Goal: Transaction & Acquisition: Purchase product/service

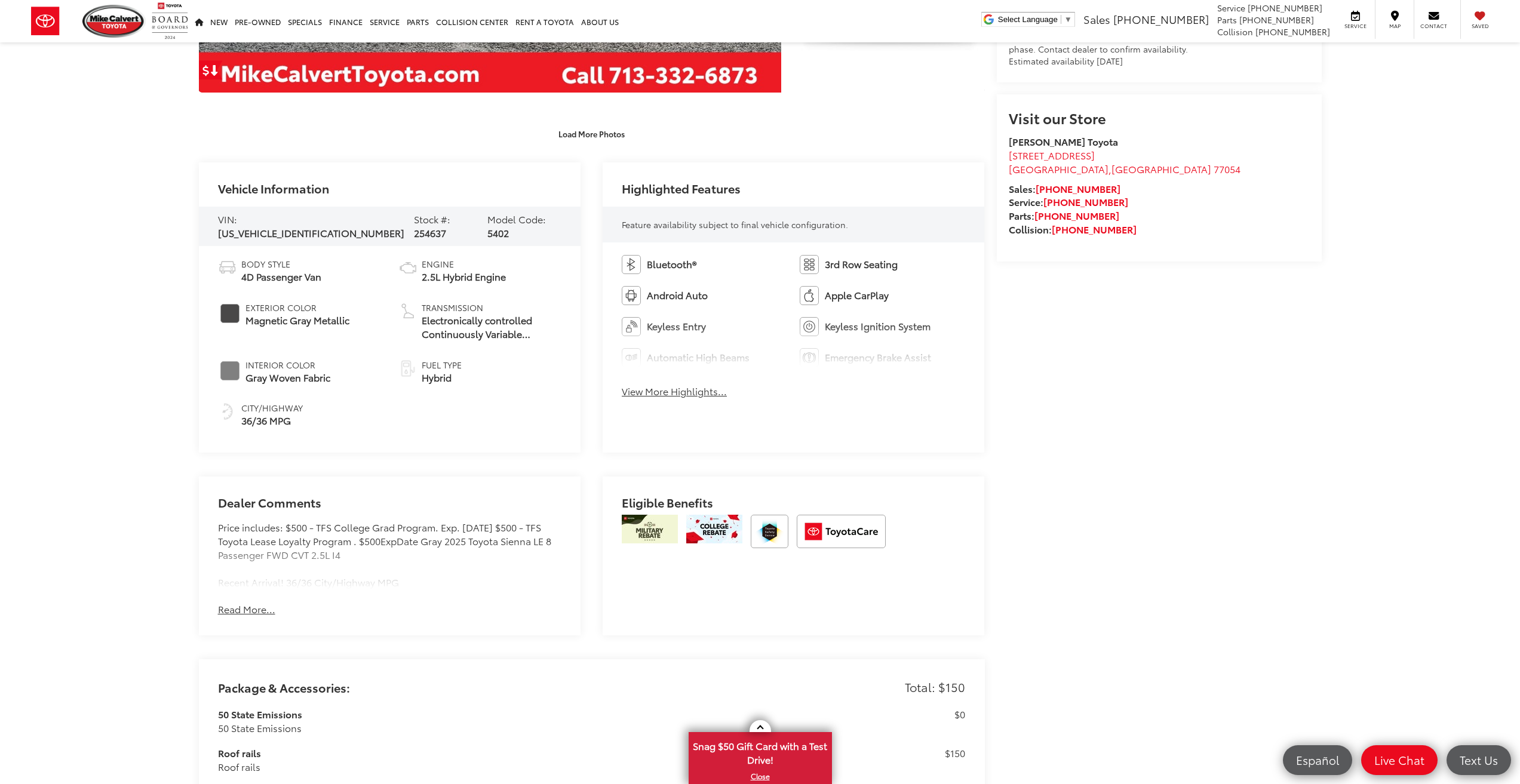
scroll to position [478, 0]
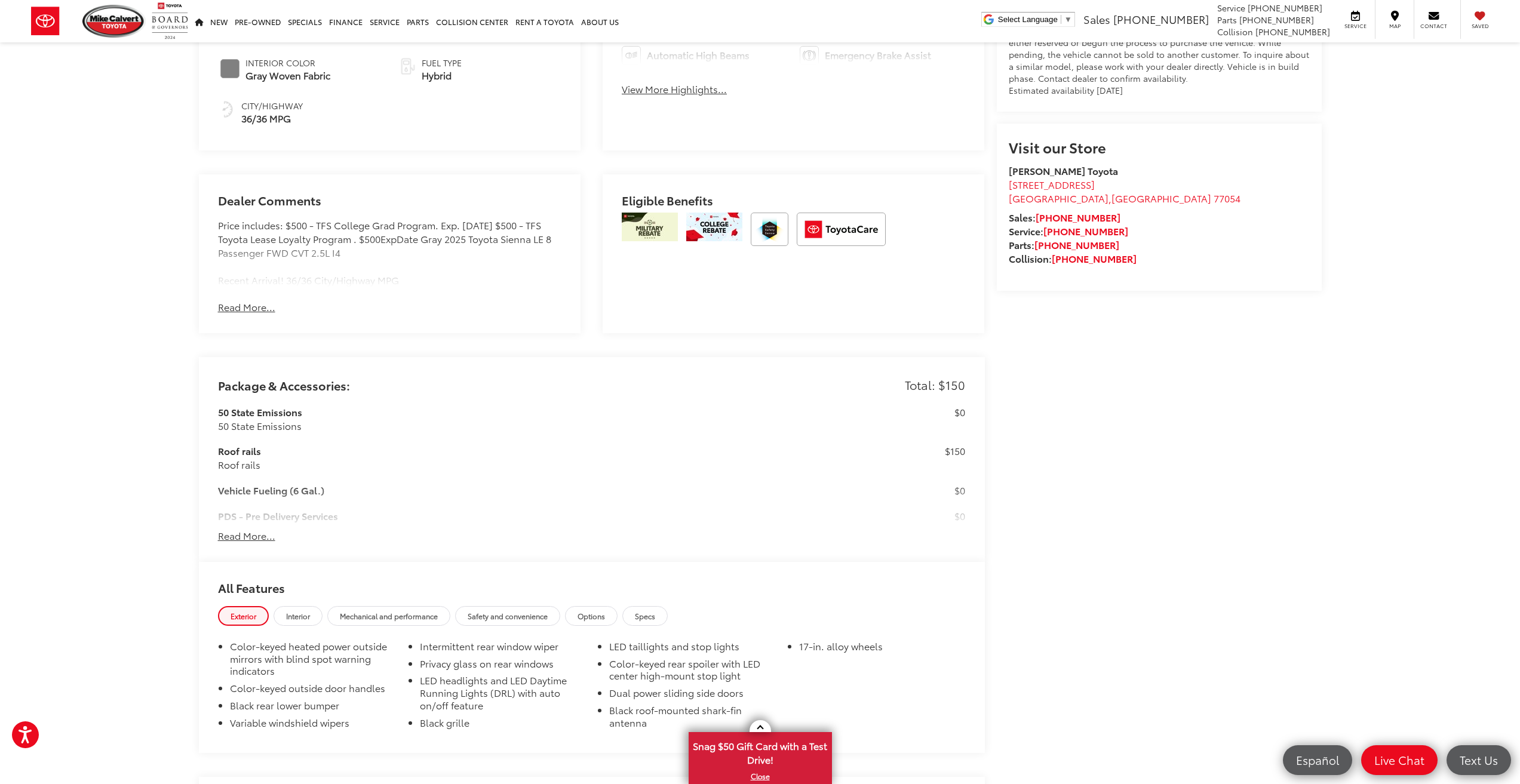
click at [1064, 590] on div "Mike Calvert Toyota New Vehicles 2025 Toyota Sienna LE Confirm Availability Pho…" at bounding box center [760, 367] width 1147 height 2130
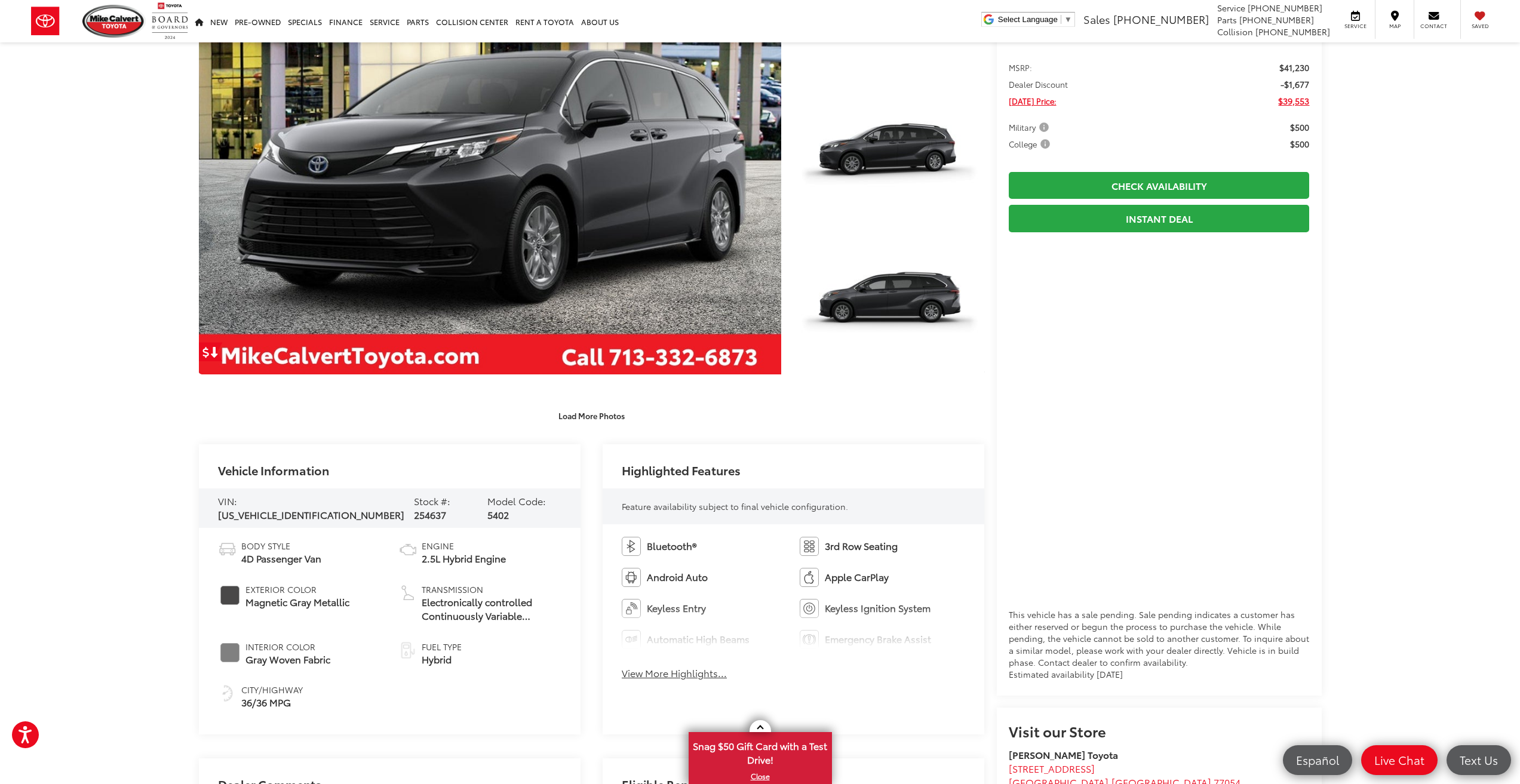
scroll to position [379, 0]
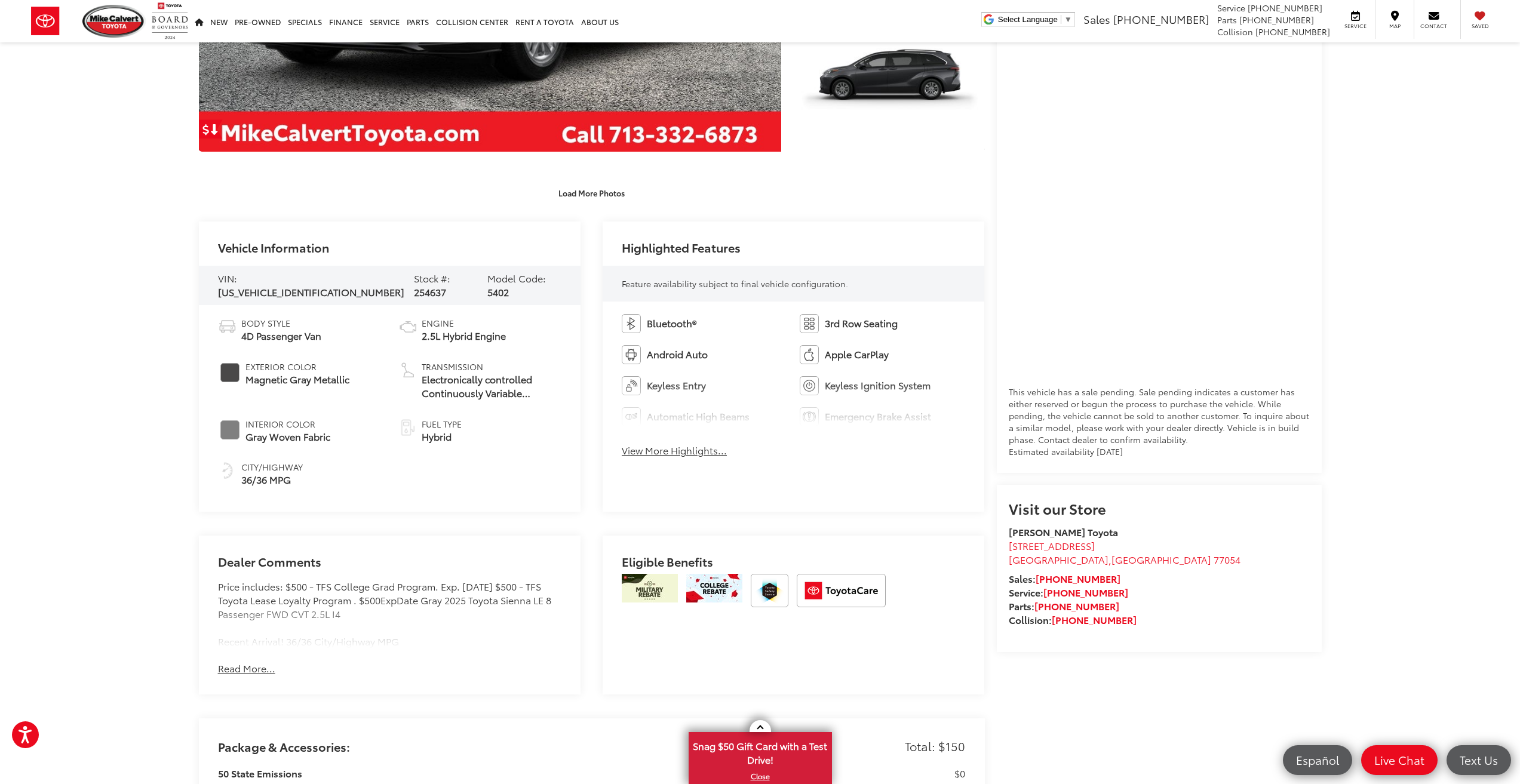
click at [705, 452] on button "View More Highlights..." at bounding box center [674, 450] width 105 height 14
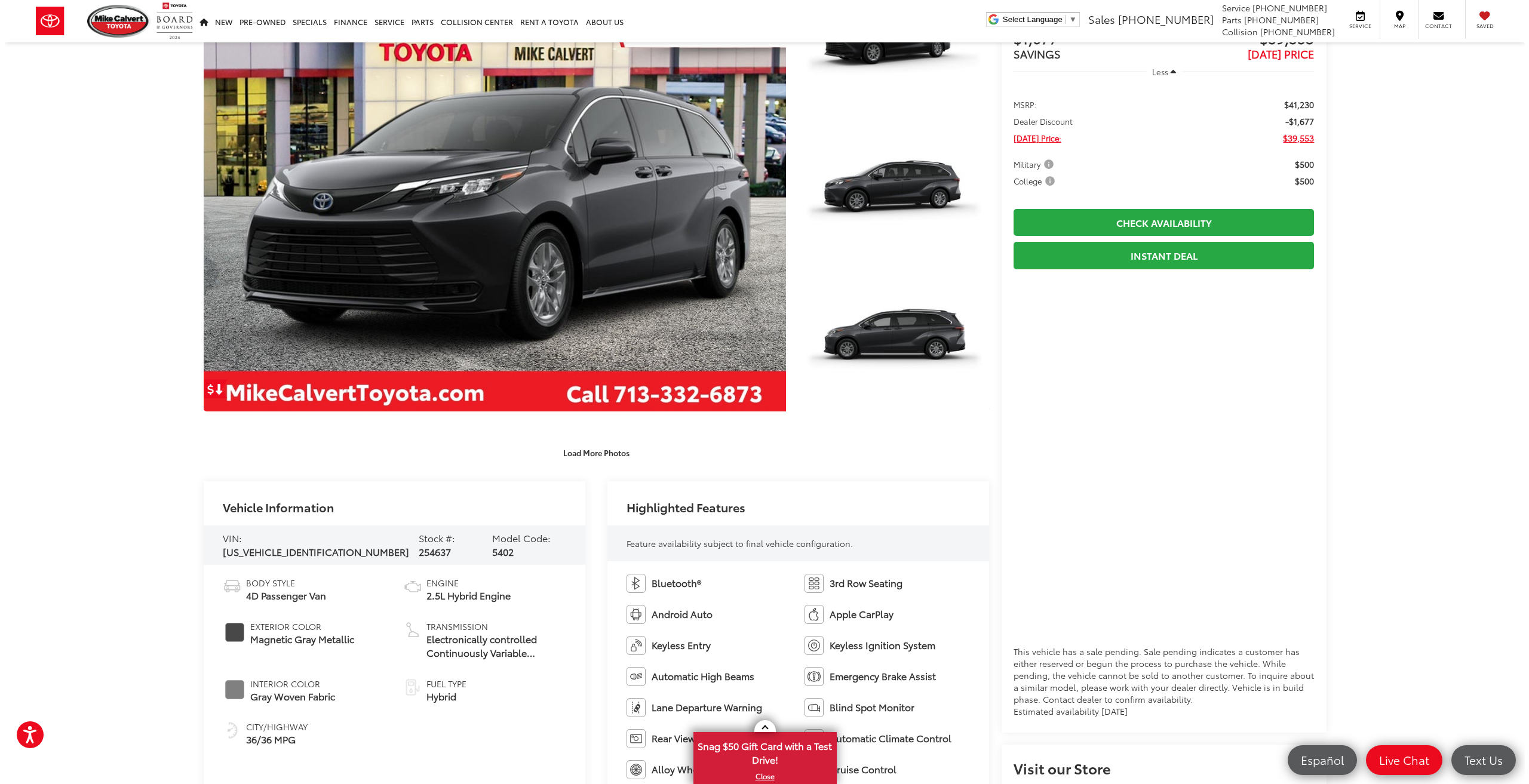
scroll to position [0, 0]
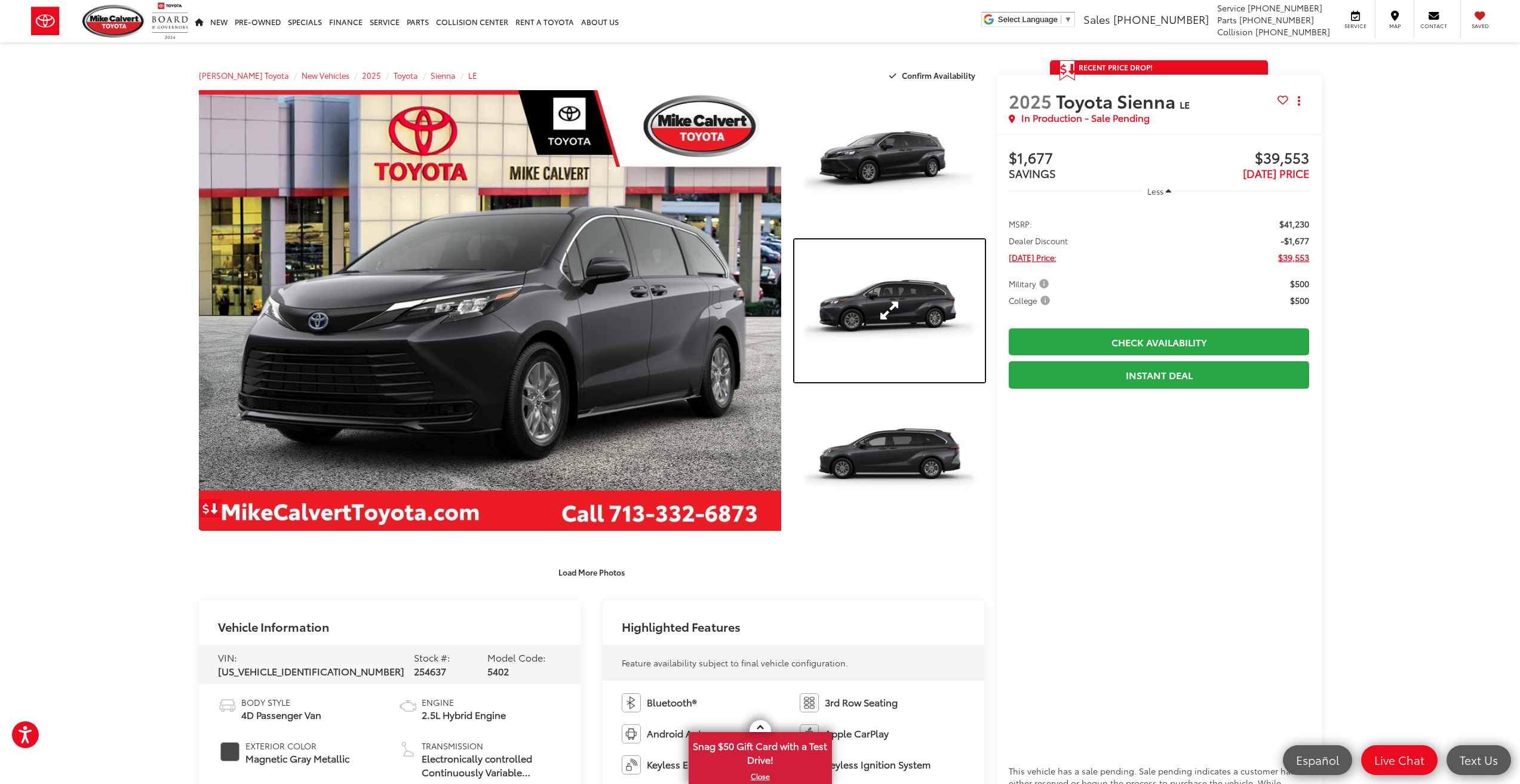
click at [849, 273] on link "Expand Photo 2" at bounding box center [890, 310] width 190 height 143
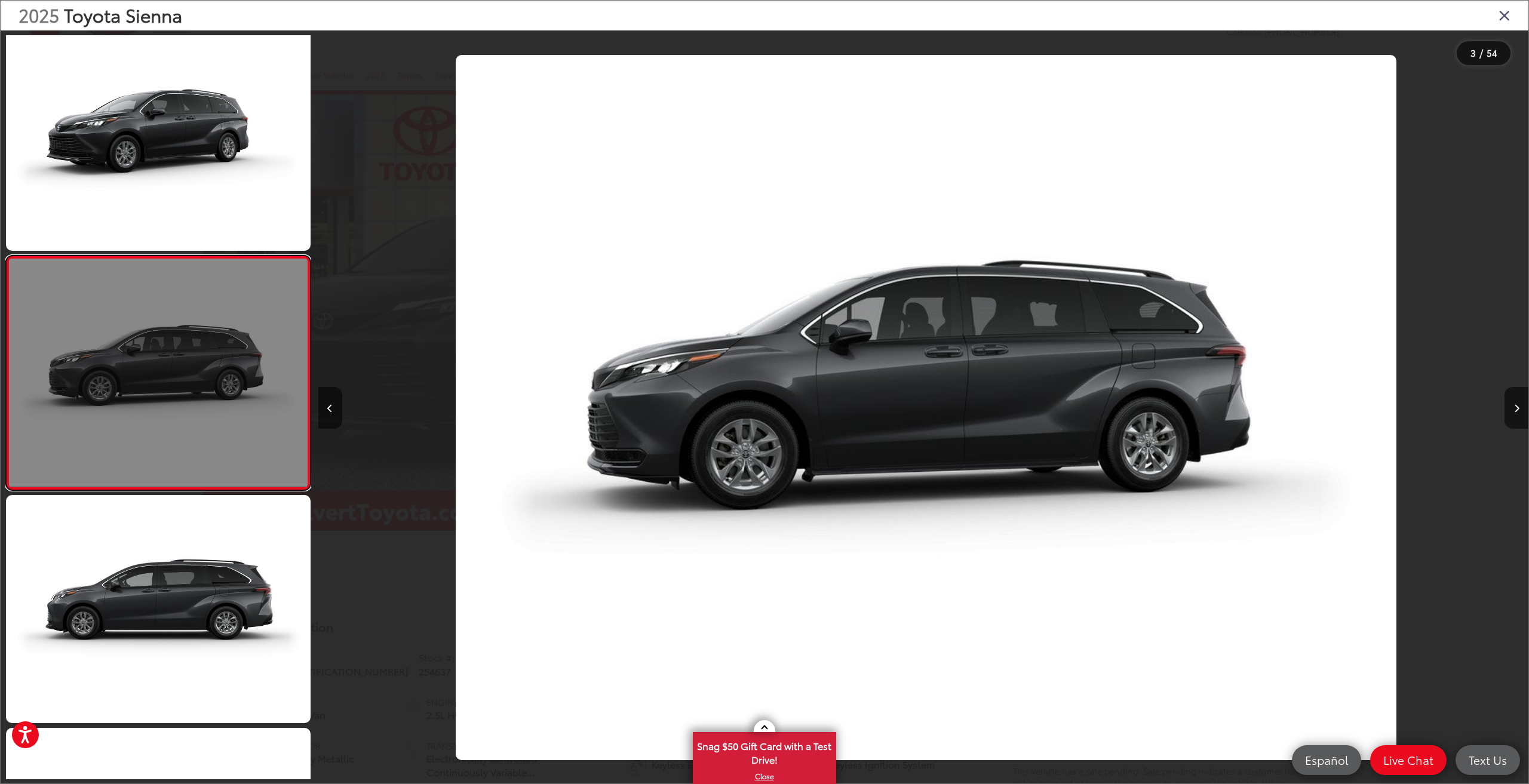
scroll to position [0, 2421]
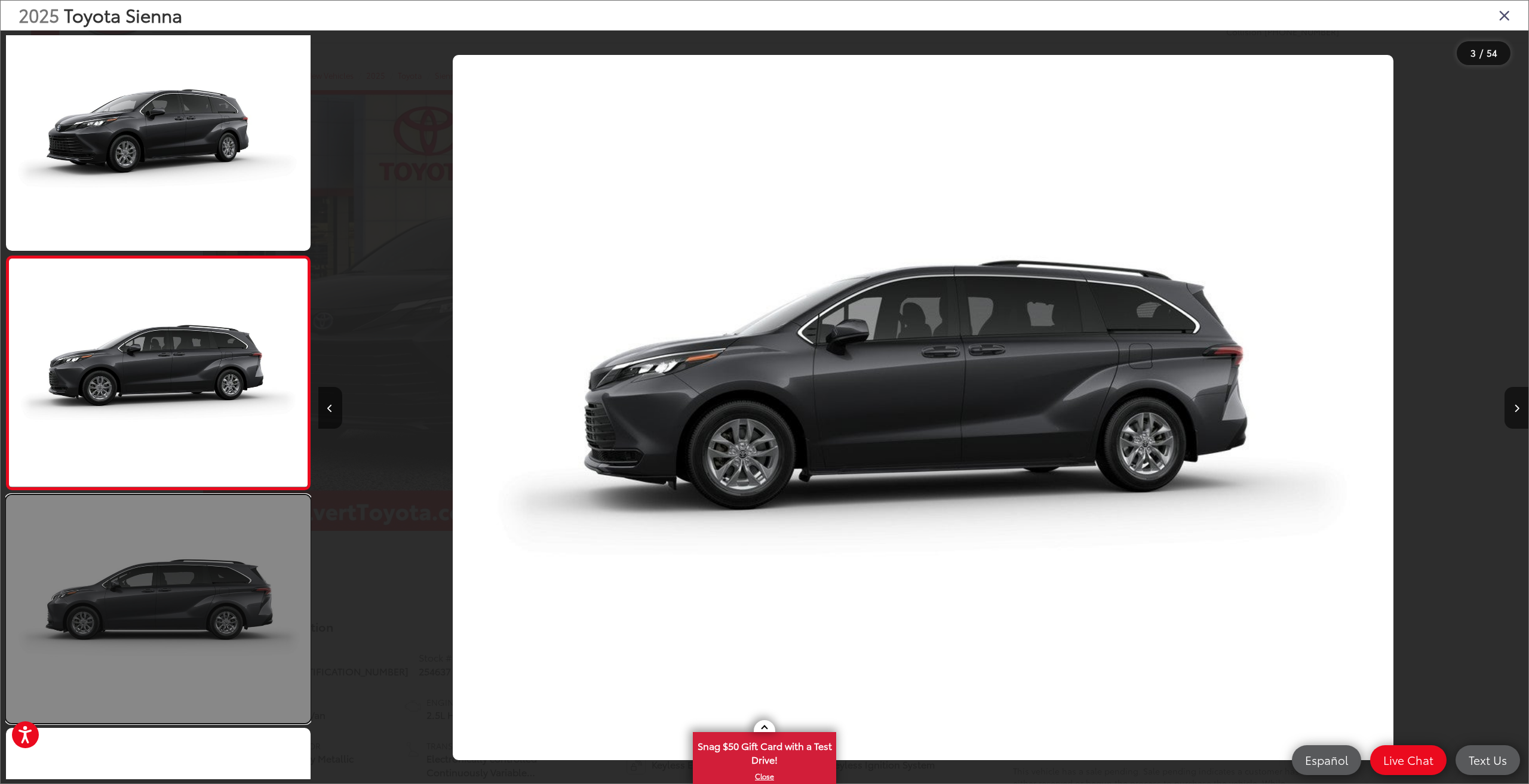
click at [188, 676] on link at bounding box center [158, 609] width 305 height 228
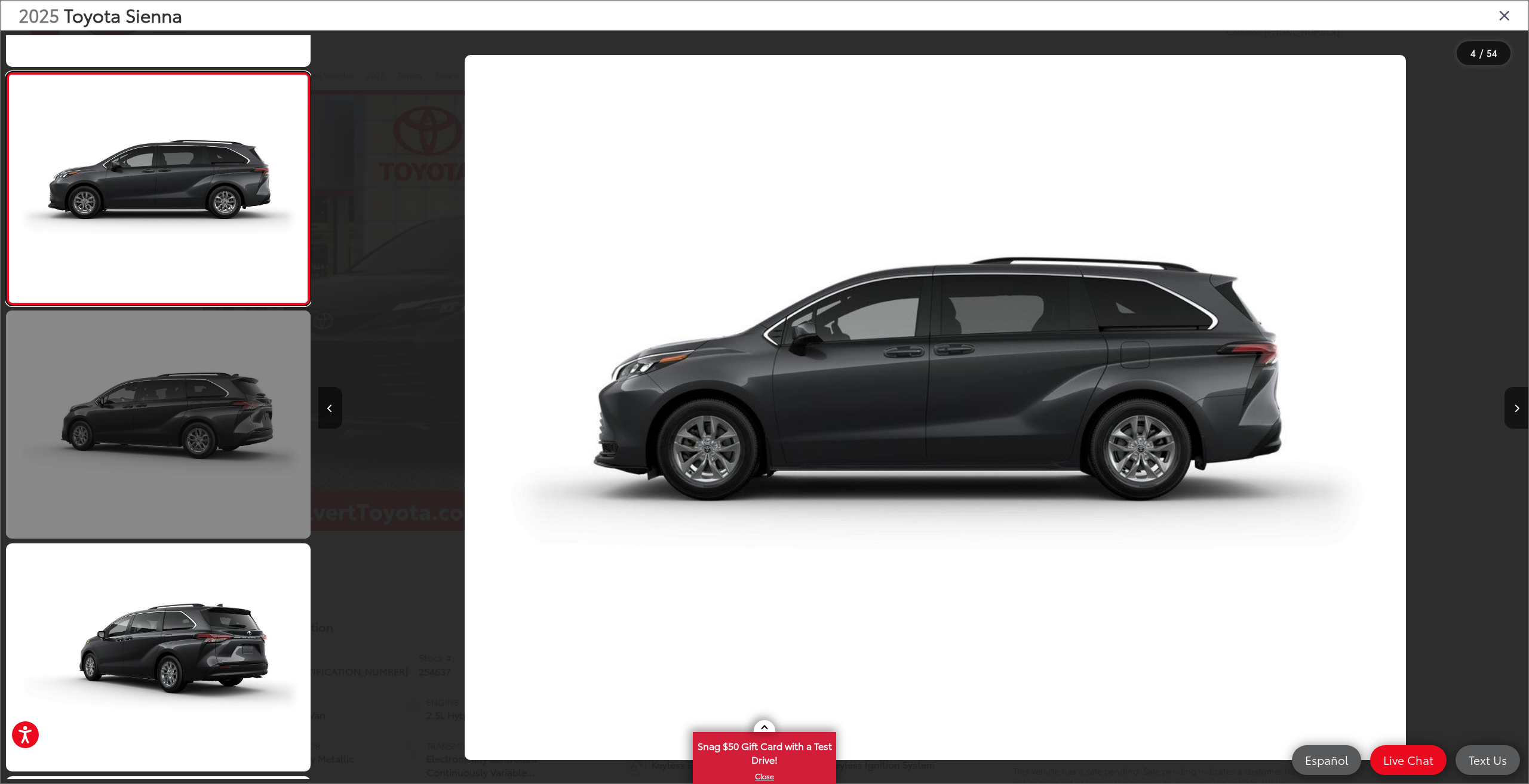
scroll to position [0, 3631]
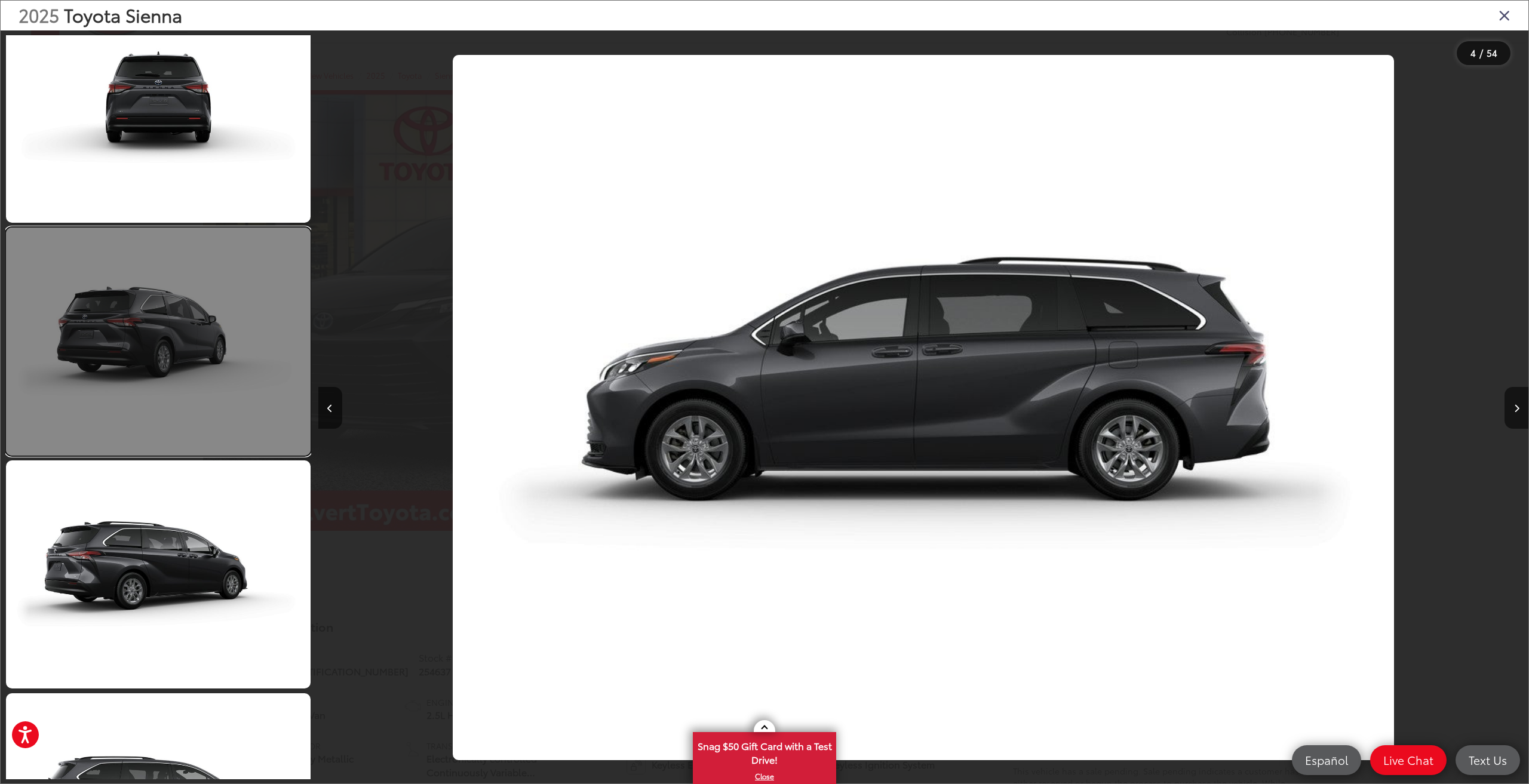
click at [205, 442] on link at bounding box center [158, 341] width 305 height 228
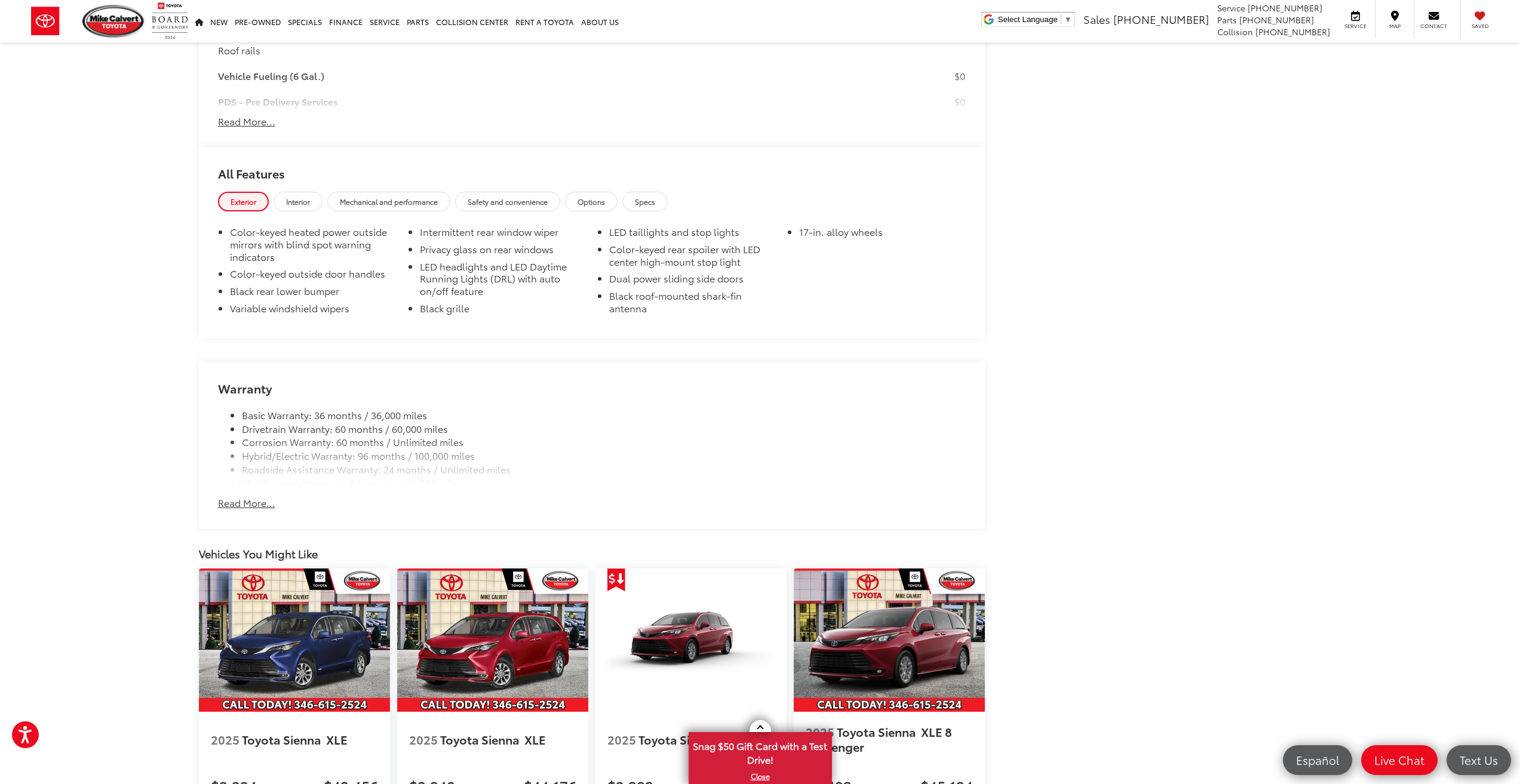
scroll to position [1433, 0]
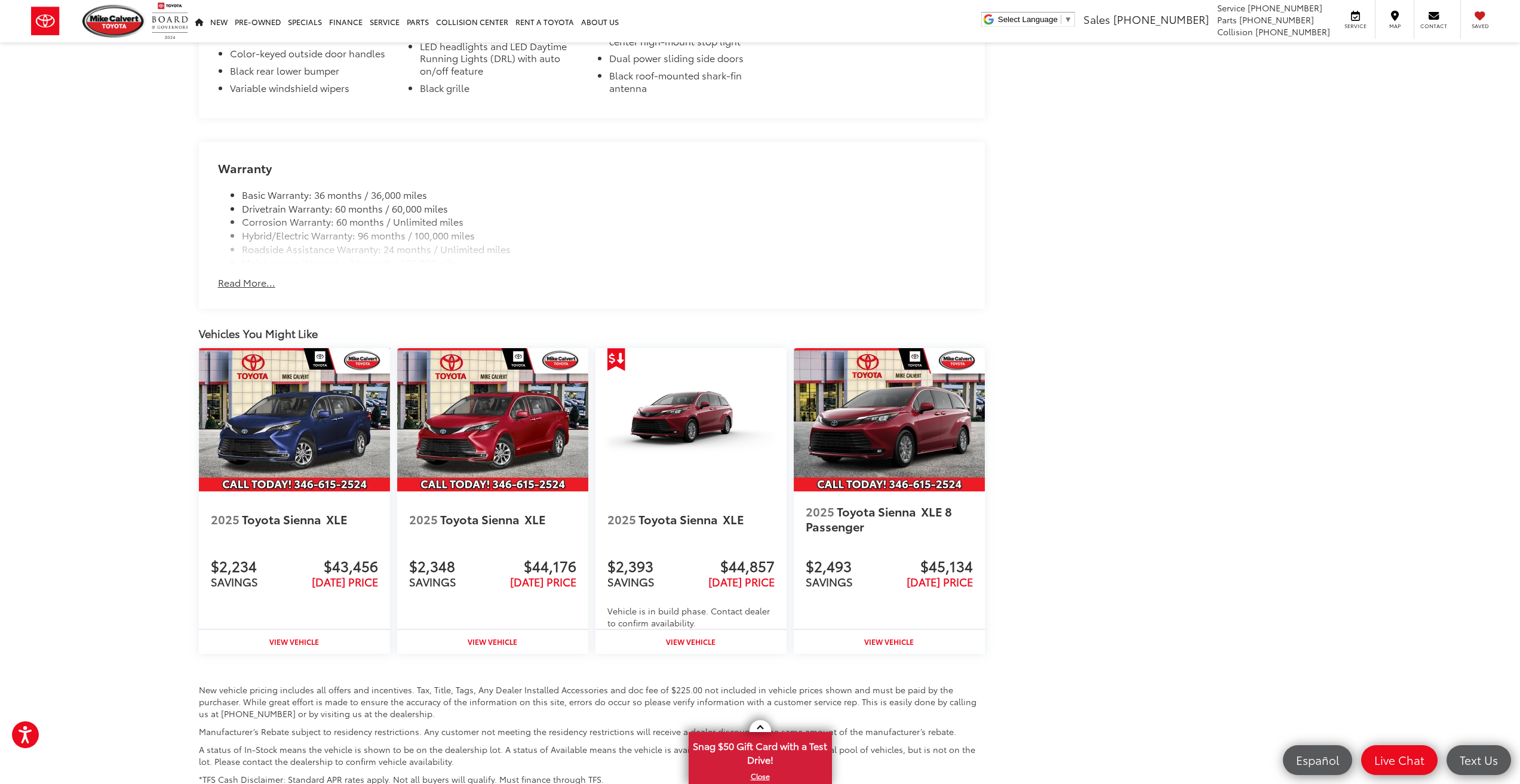
click at [302, 431] on img at bounding box center [294, 420] width 191 height 143
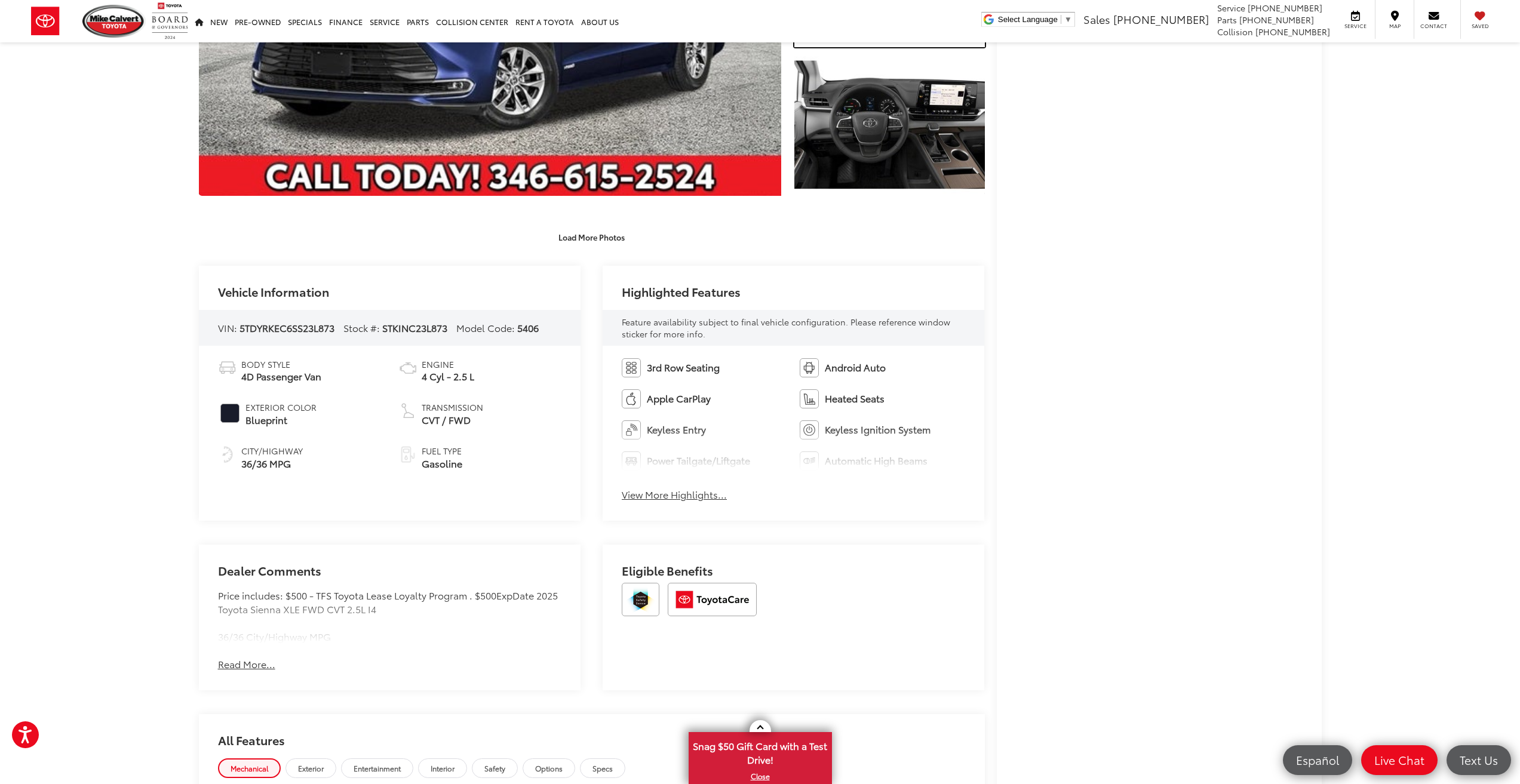
scroll to position [358, 0]
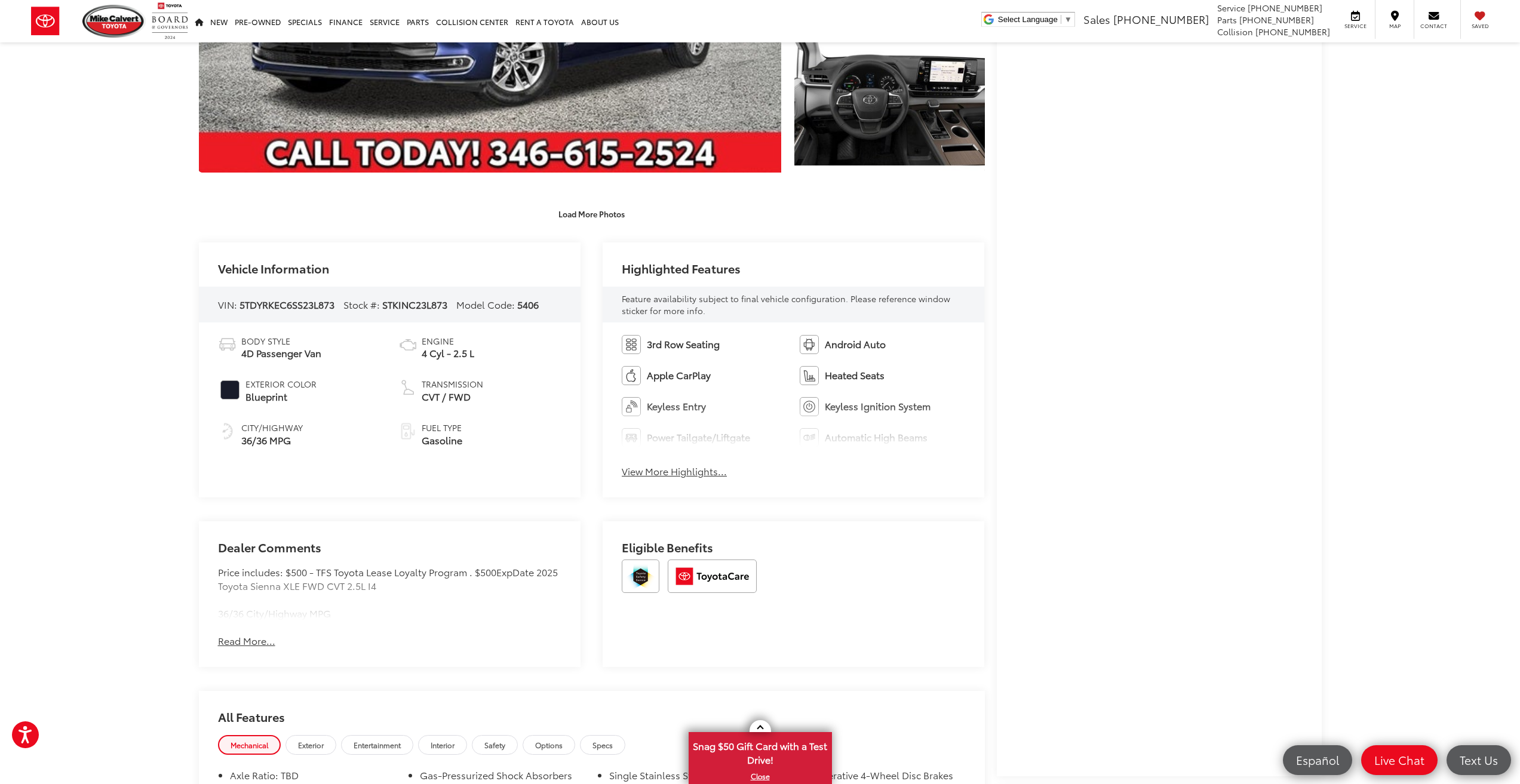
click at [103, 460] on div "[PERSON_NAME] Toyota New Vehicles 2025 Toyota Sienna XLE Confirm Availability P…" at bounding box center [760, 666] width 1520 height 1965
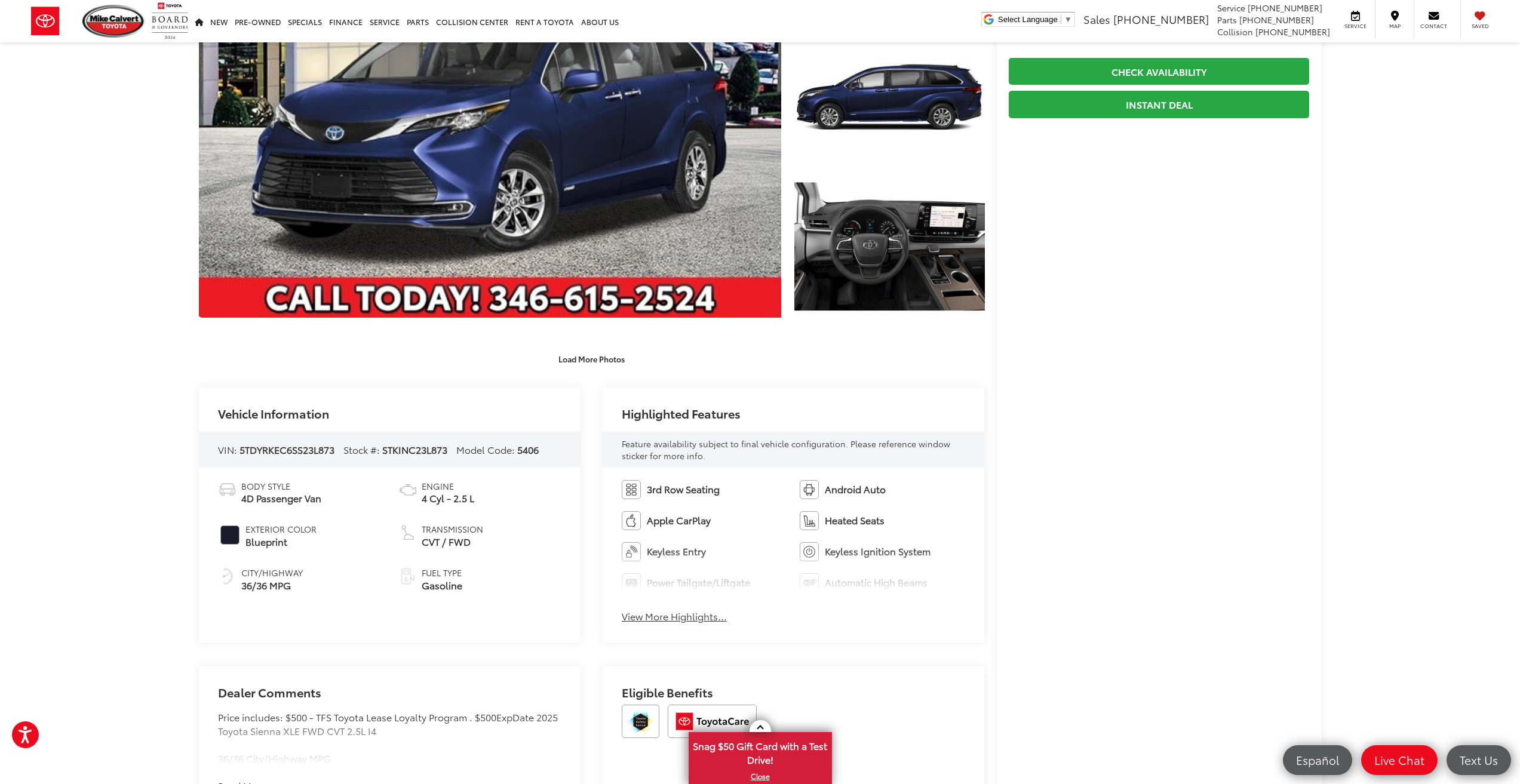
scroll to position [0, 0]
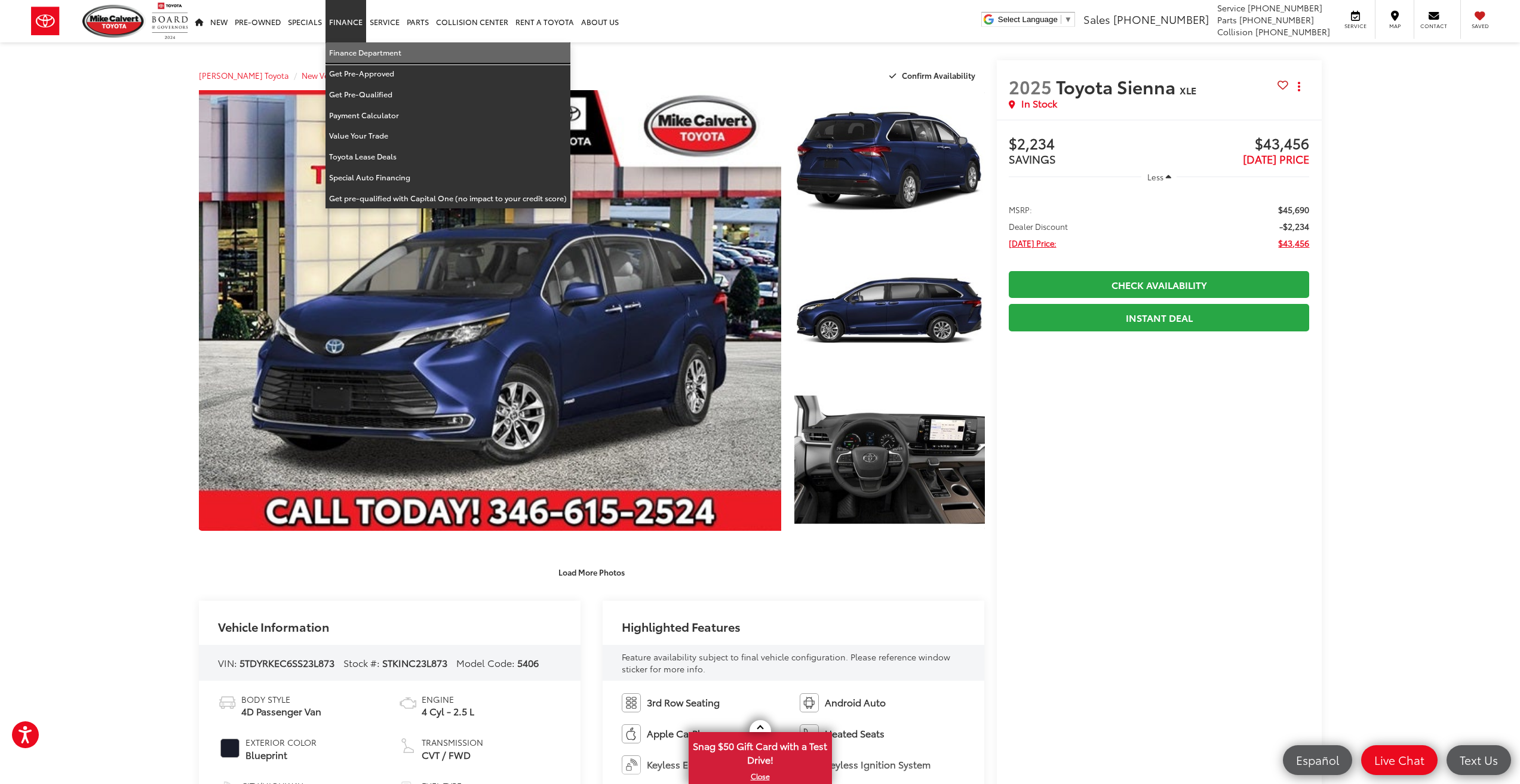
click at [371, 52] on link "Finance Department" at bounding box center [448, 52] width 245 height 21
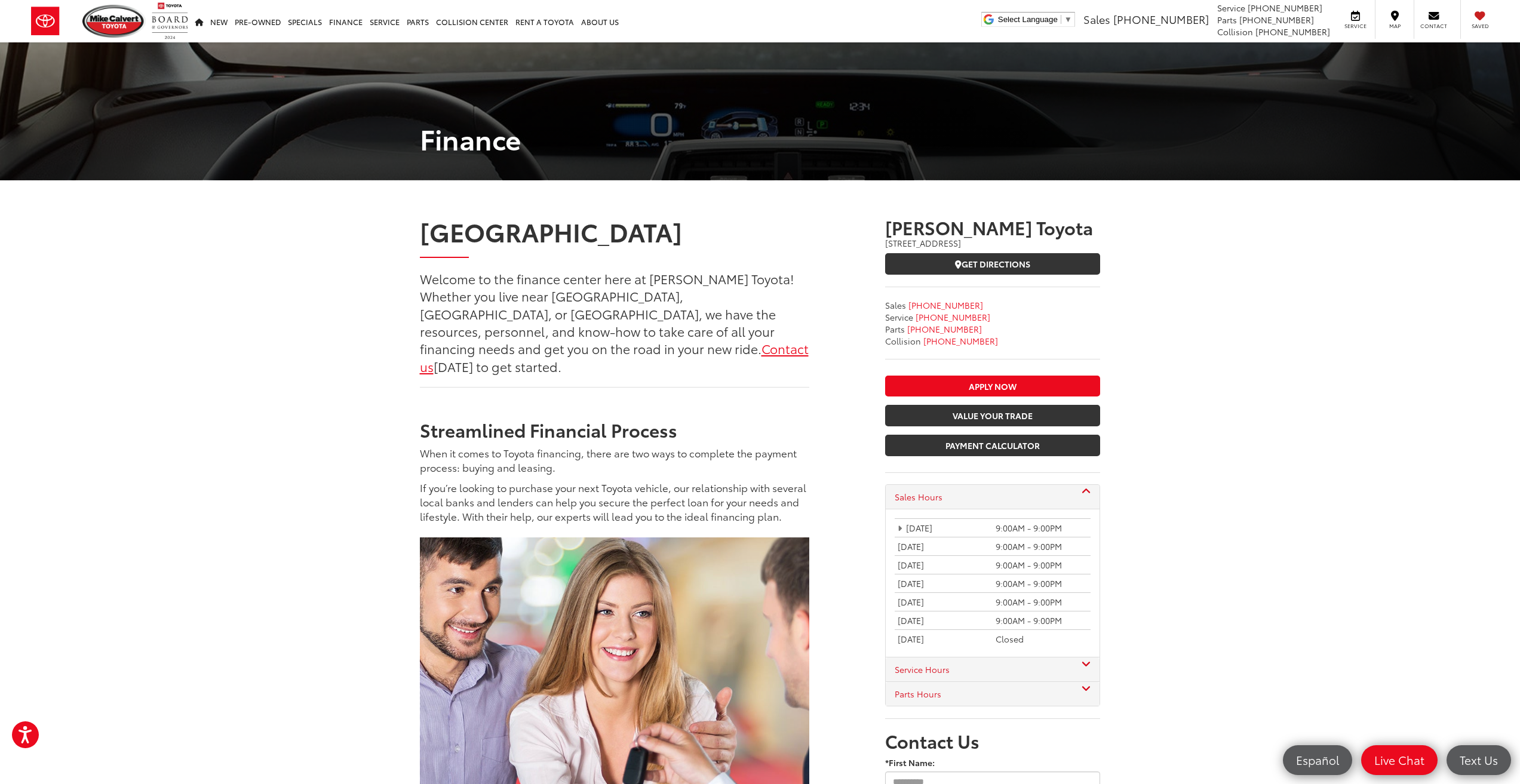
drag, startPoint x: 1490, startPoint y: 345, endPoint x: 1431, endPoint y: 338, distance: 59.4
click at [1487, 348] on div "[GEOGRAPHIC_DATA] Welcome to the finance center here at [PERSON_NAME] Toyota! W…" at bounding box center [760, 721] width 1520 height 1081
